Goal: Task Accomplishment & Management: Manage account settings

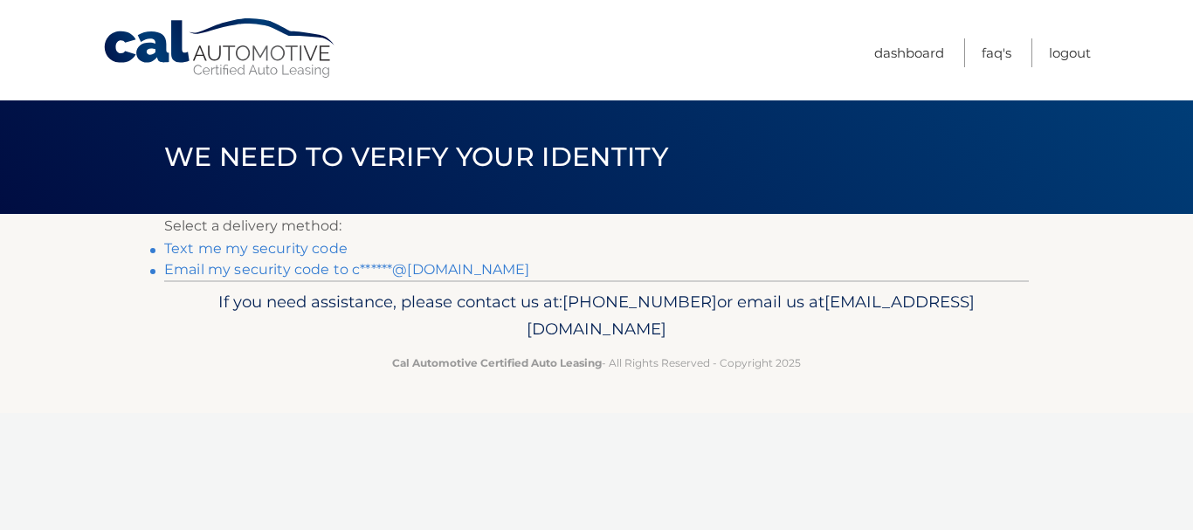
click at [317, 273] on link "Email my security code to c******@gmail.com" at bounding box center [347, 269] width 366 height 17
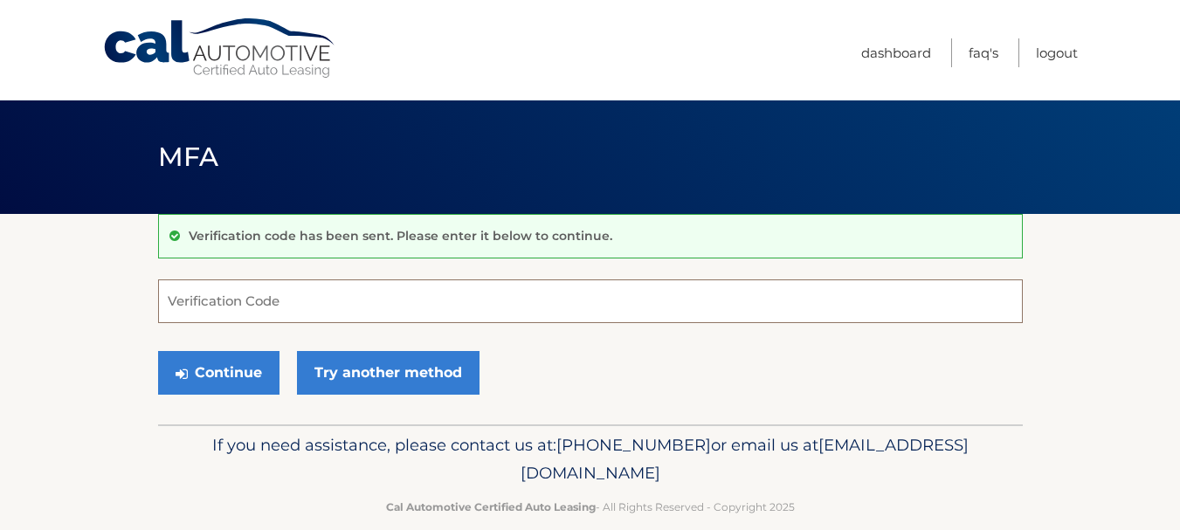
click at [172, 301] on input "Verification Code" at bounding box center [590, 302] width 865 height 44
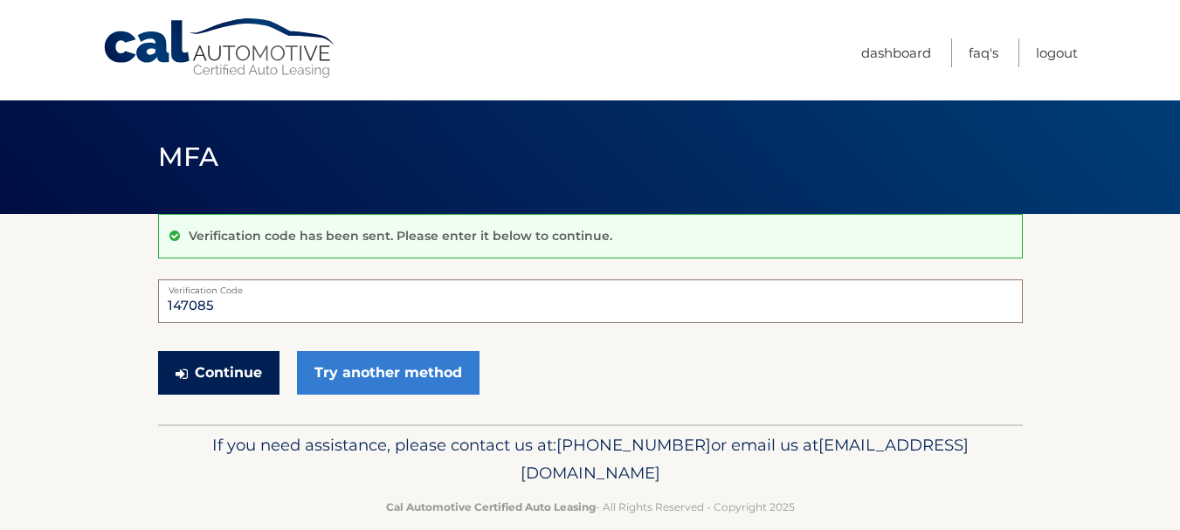
type input "147085"
click at [197, 373] on button "Continue" at bounding box center [218, 373] width 121 height 44
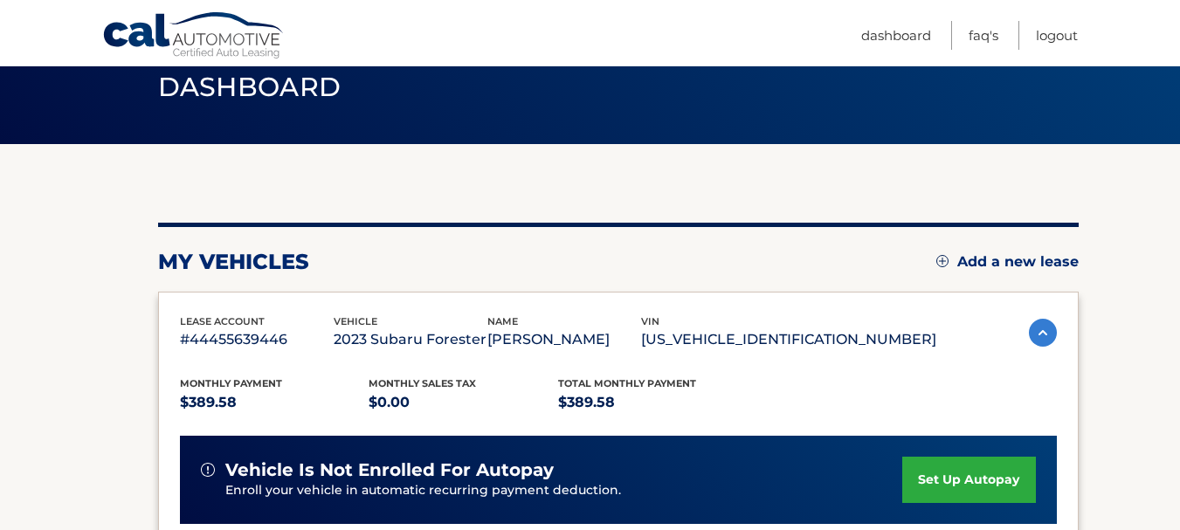
scroll to position [105, 0]
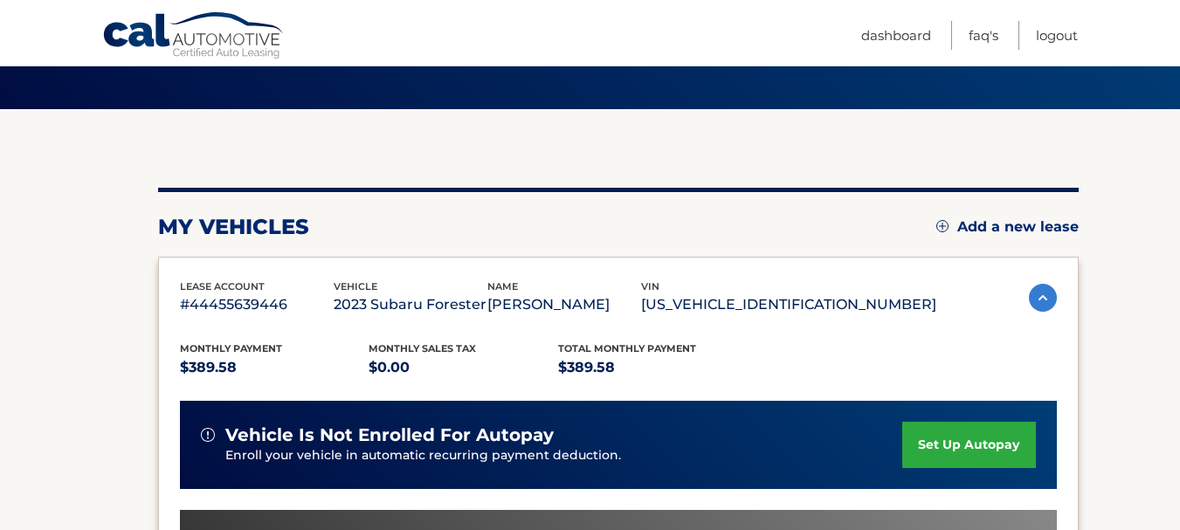
click at [220, 194] on div "my vehicles Add a new lease lease account #44455639446 vehicle 2023 Subaru Fore…" at bounding box center [618, 478] width 921 height 581
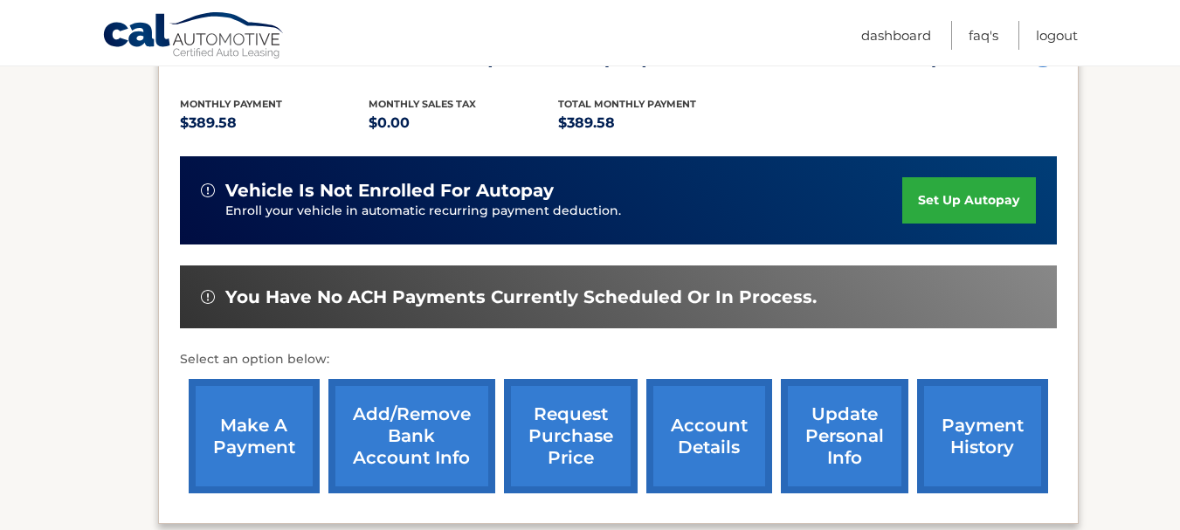
scroll to position [353, 0]
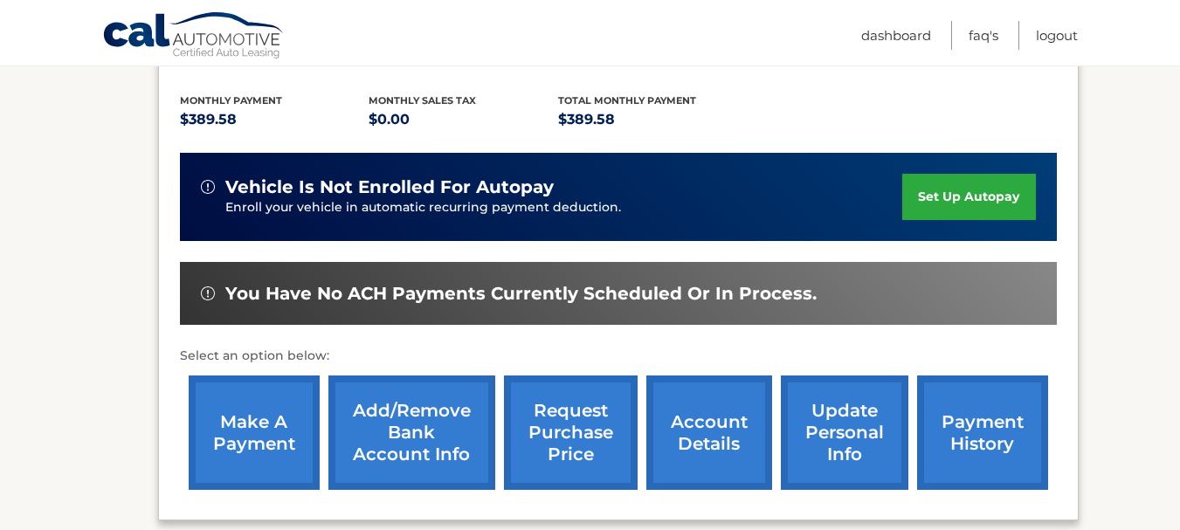
click at [285, 415] on link "make a payment" at bounding box center [254, 433] width 131 height 114
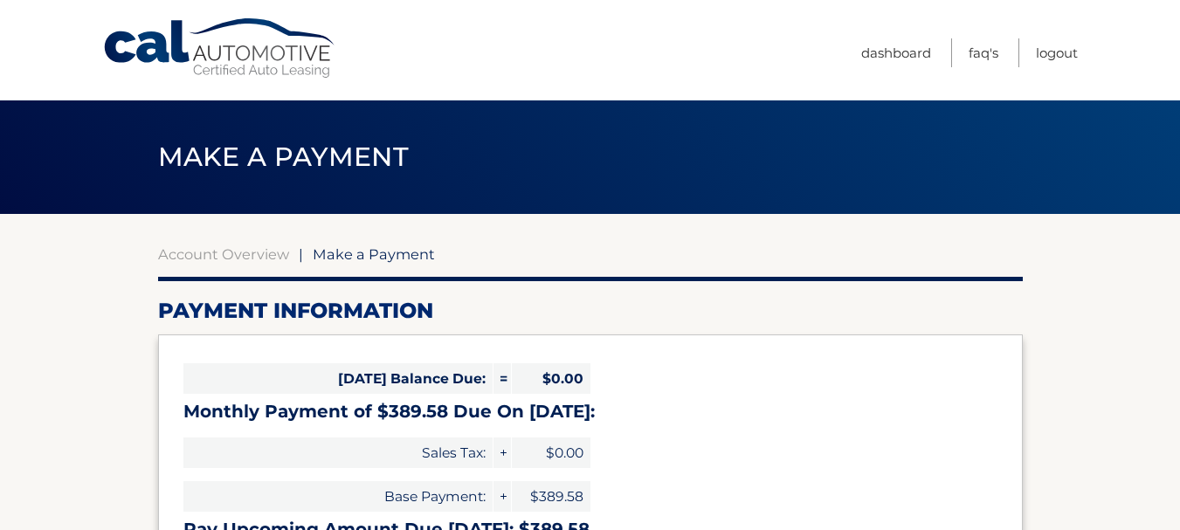
select select "NWNkMzk5YTItZjI1ZC00NmYzLTkwYjMtMTkwZjgwYjhiNTFm"
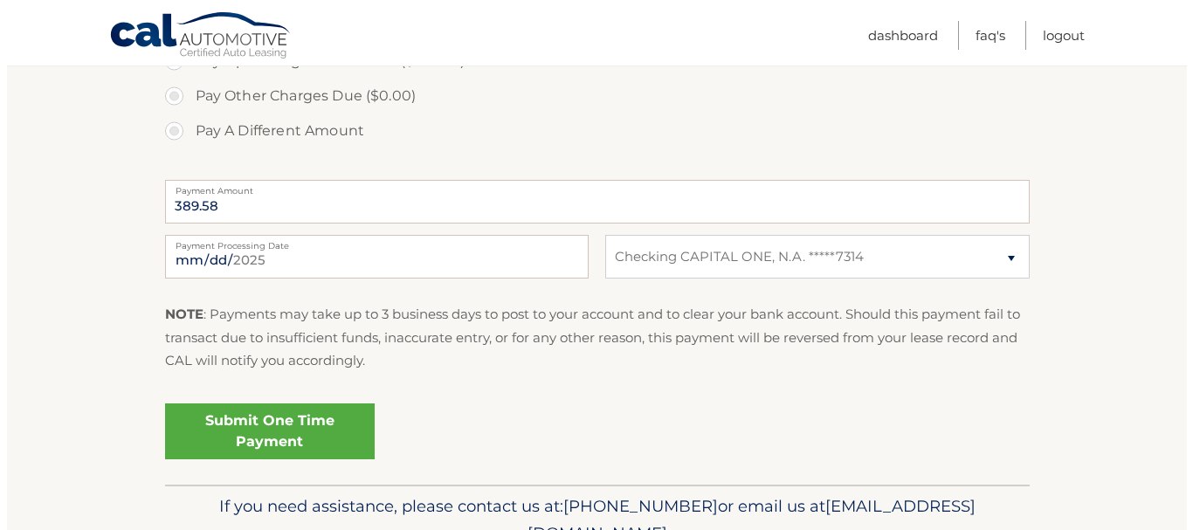
scroll to position [633, 0]
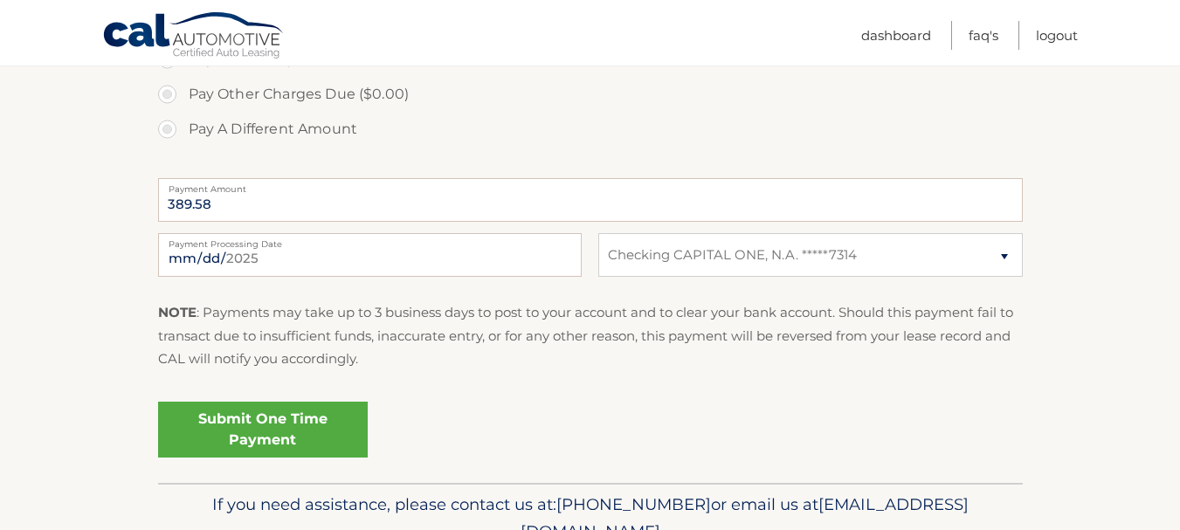
click at [345, 418] on link "Submit One Time Payment" at bounding box center [263, 430] width 210 height 56
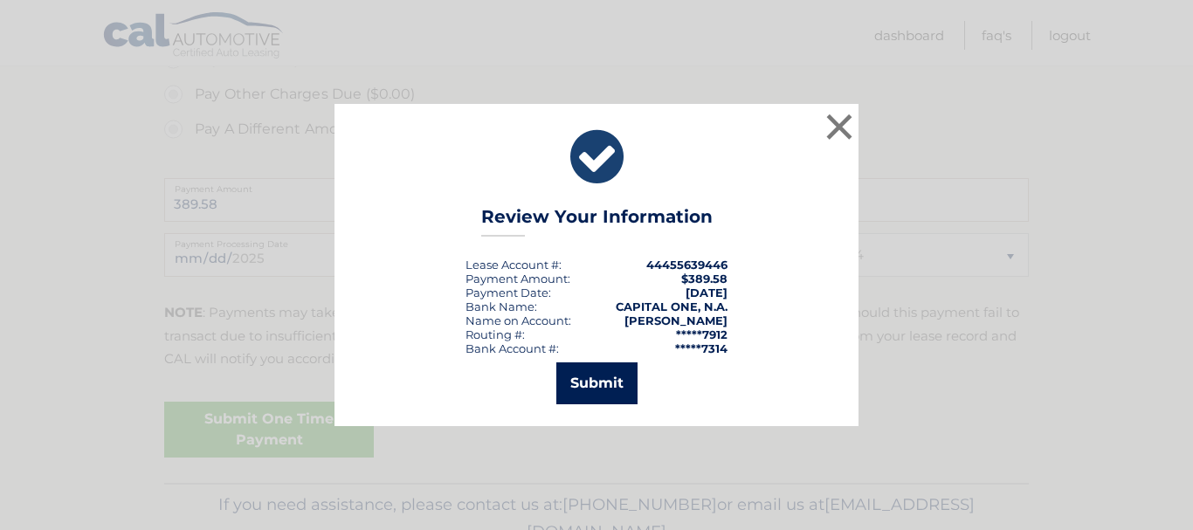
click at [610, 386] on button "Submit" at bounding box center [596, 384] width 81 height 42
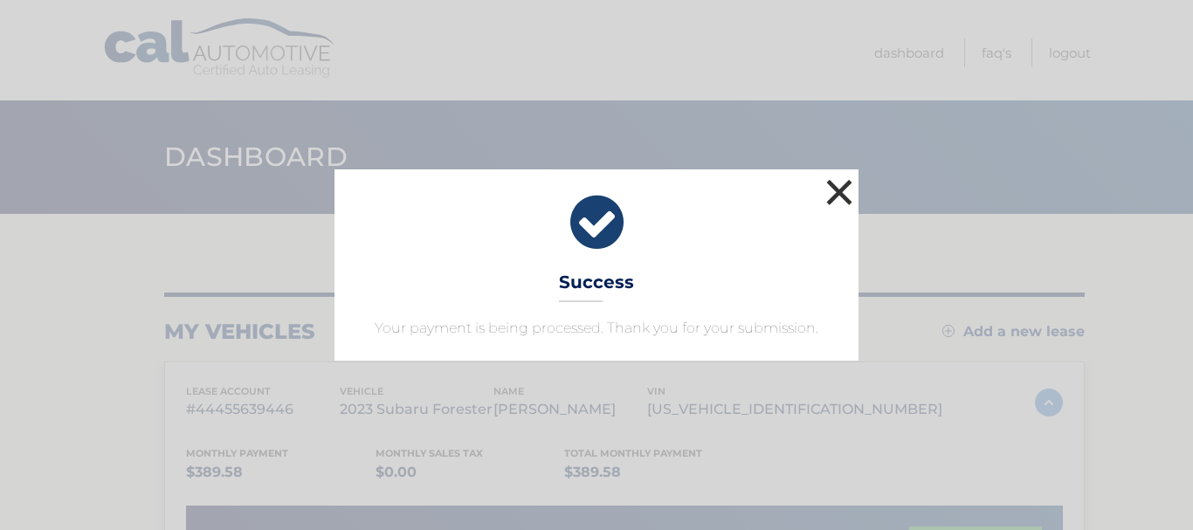
click at [846, 190] on button "×" at bounding box center [839, 192] width 35 height 35
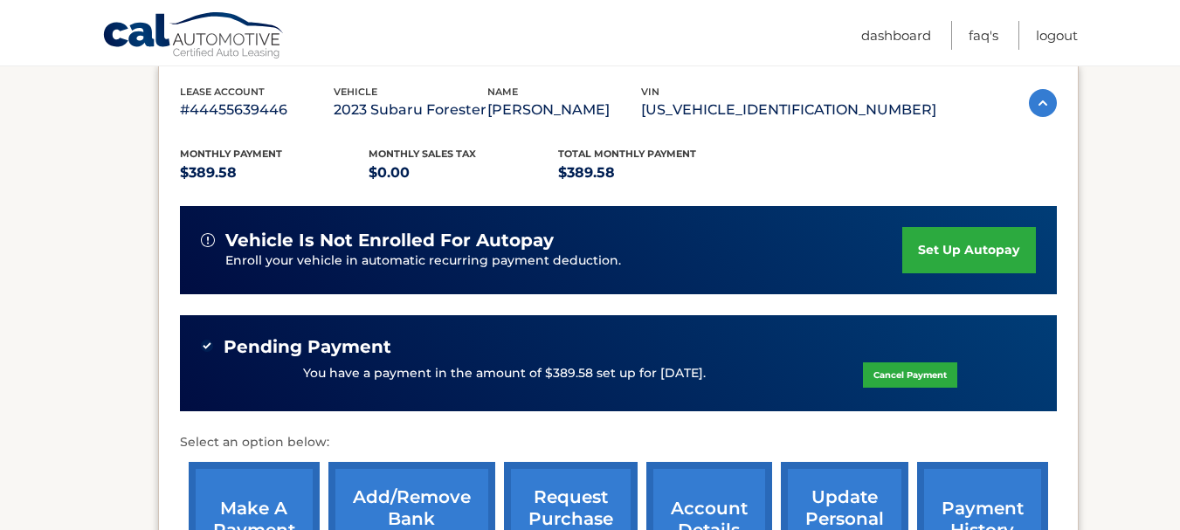
scroll to position [285, 0]
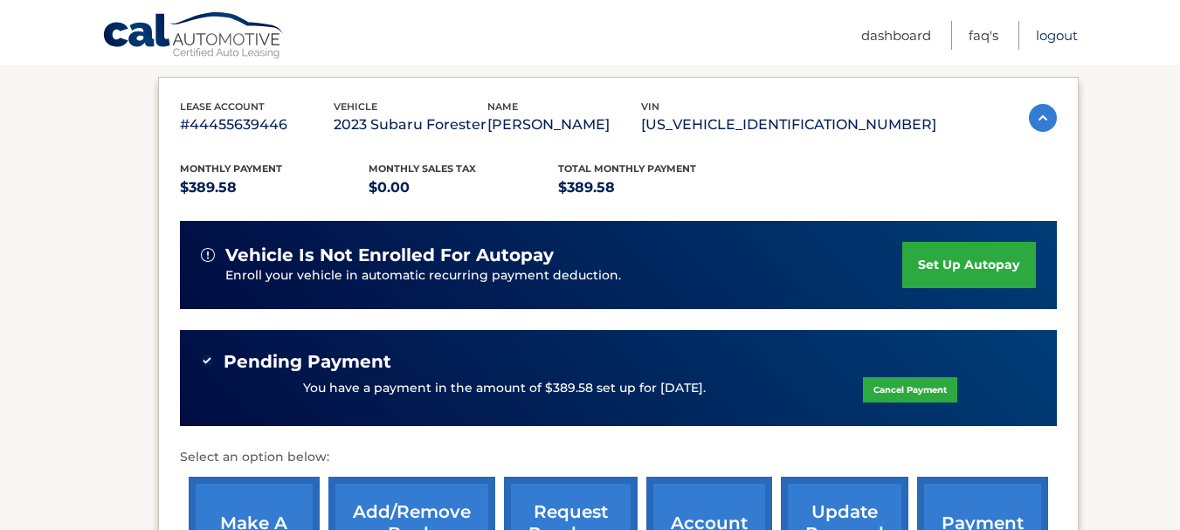
click at [1047, 33] on link "Logout" at bounding box center [1057, 35] width 42 height 29
